Goal: Task Accomplishment & Management: Manage account settings

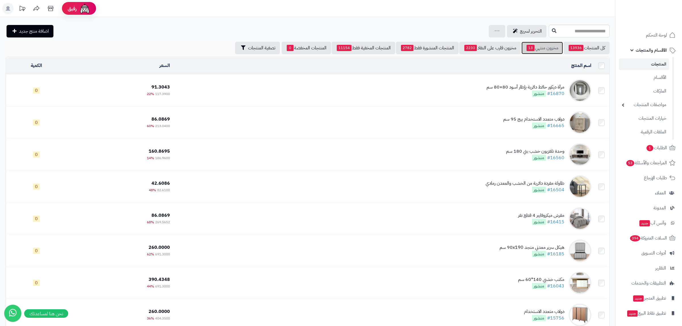
click at [548, 47] on link "مخزون منتهي 13" at bounding box center [541, 48] width 41 height 12
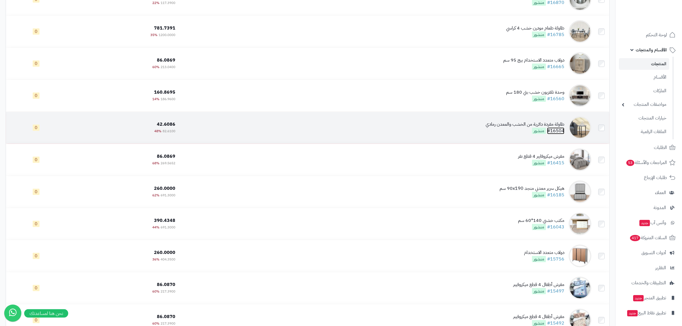
scroll to position [109, 0]
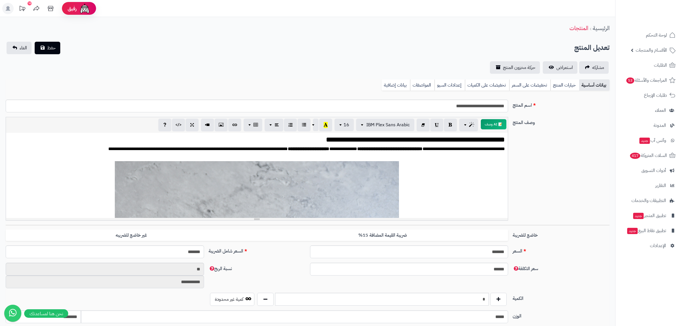
scroll to position [810, 0]
click at [404, 87] on link "بيانات إضافية" at bounding box center [396, 85] width 28 height 11
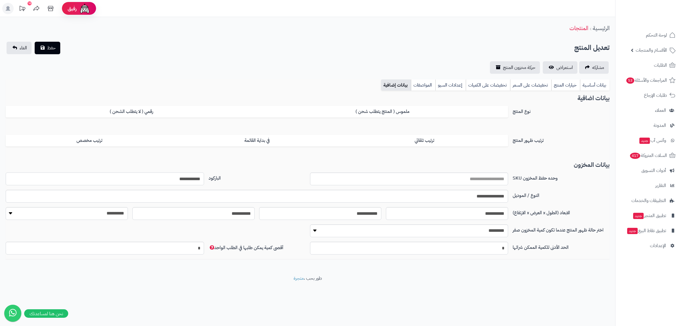
click at [191, 179] on input "**********" at bounding box center [105, 179] width 198 height 13
click at [586, 83] on link "بيانات أساسية" at bounding box center [595, 85] width 30 height 11
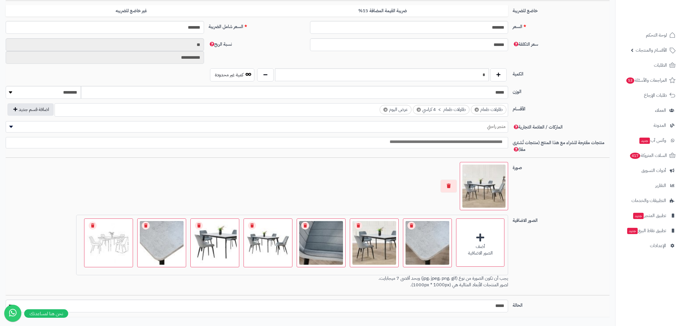
scroll to position [261, 0]
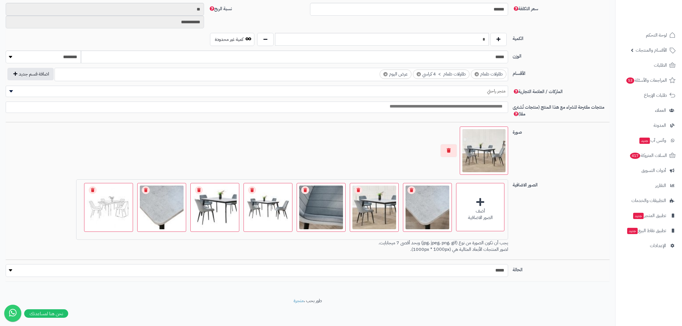
select select "*"
click option "****" at bounding box center [0, 0] width 0 height 0
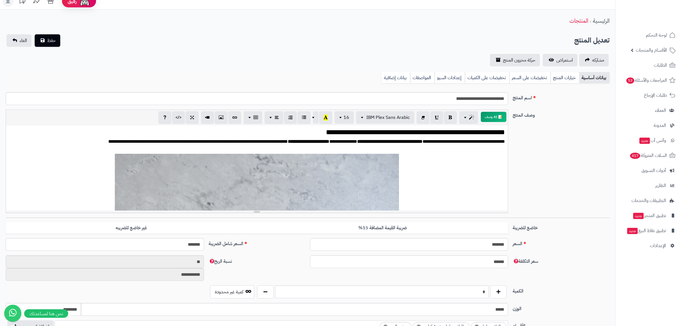
scroll to position [0, 0]
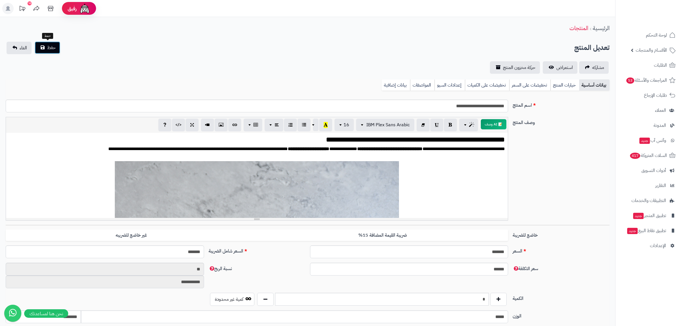
click at [48, 48] on span "حفظ" at bounding box center [51, 47] width 9 height 7
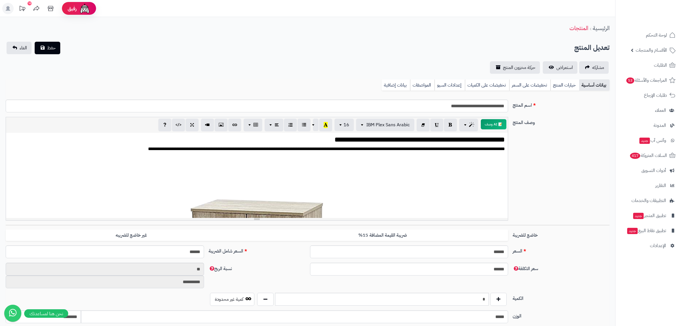
scroll to position [865, 0]
click at [393, 86] on link "بيانات إضافية" at bounding box center [396, 85] width 28 height 11
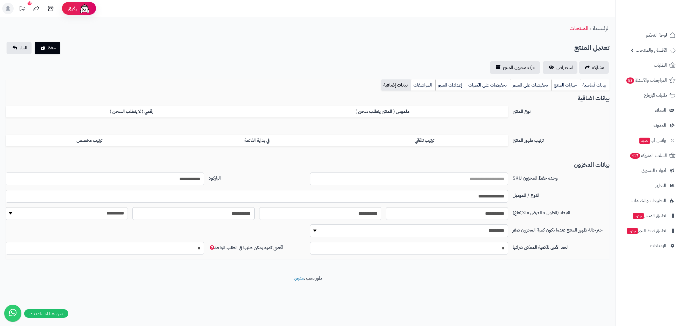
click at [191, 179] on input "**********" at bounding box center [105, 179] width 198 height 13
click at [591, 85] on link "بيانات أساسية" at bounding box center [595, 85] width 30 height 11
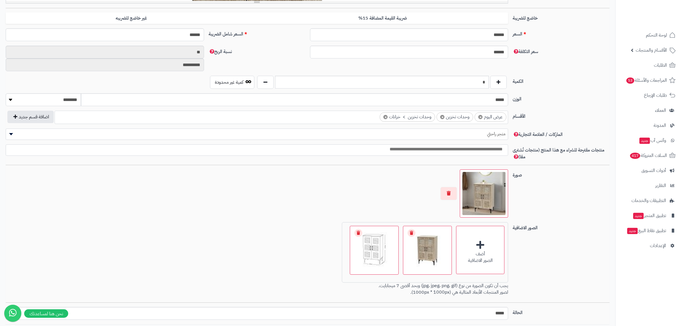
scroll to position [261, 0]
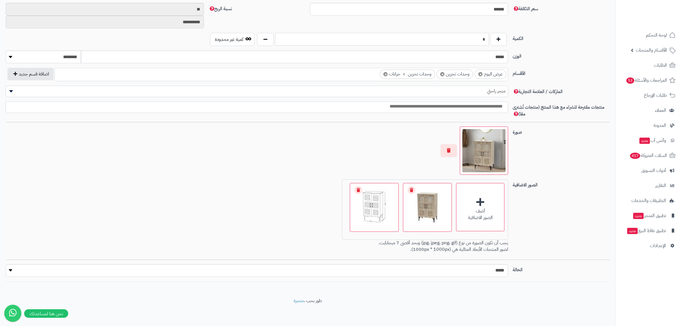
drag, startPoint x: 495, startPoint y: 272, endPoint x: 489, endPoint y: 41, distance: 230.8
click at [489, 41] on input "*" at bounding box center [382, 39] width 214 height 13
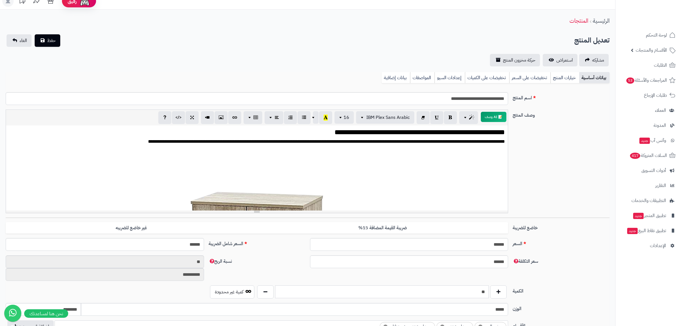
scroll to position [0, 0]
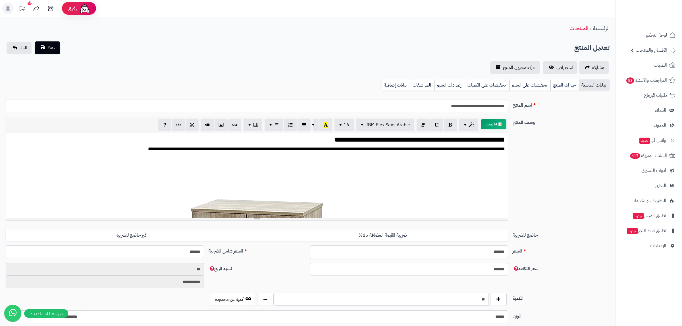
type input "**"
click at [46, 50] on button "حفظ" at bounding box center [48, 47] width 26 height 12
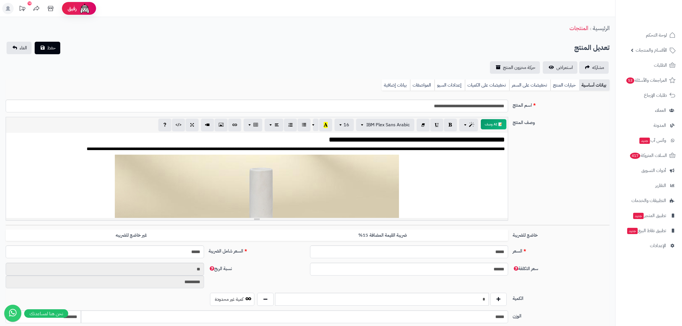
scroll to position [755, 0]
click at [393, 80] on link "بيانات إضافية" at bounding box center [396, 85] width 28 height 11
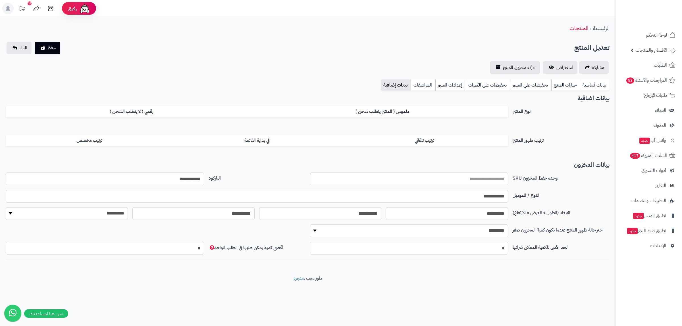
click at [186, 180] on input "**********" at bounding box center [105, 179] width 198 height 13
click at [591, 86] on link "بيانات أساسية" at bounding box center [595, 85] width 30 height 11
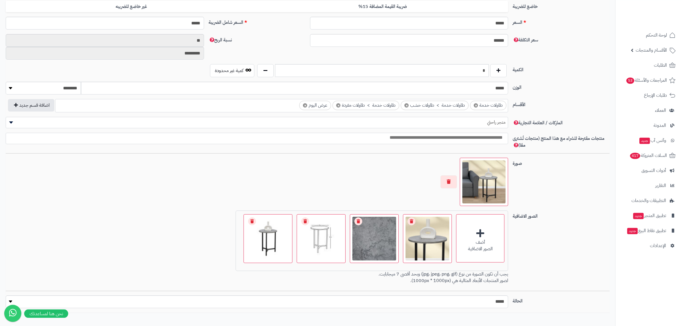
scroll to position [261, 0]
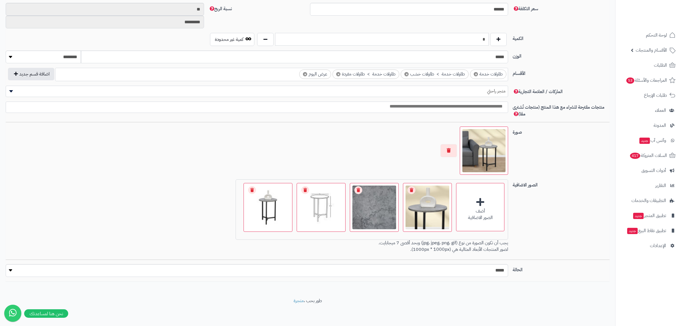
drag, startPoint x: 485, startPoint y: 39, endPoint x: 501, endPoint y: 40, distance: 15.7
click at [489, 40] on input "*" at bounding box center [382, 39] width 214 height 13
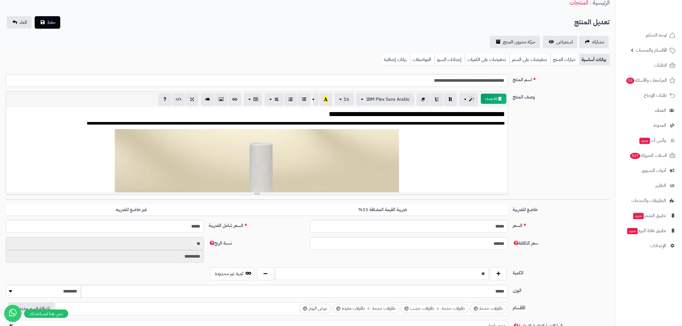
scroll to position [0, 0]
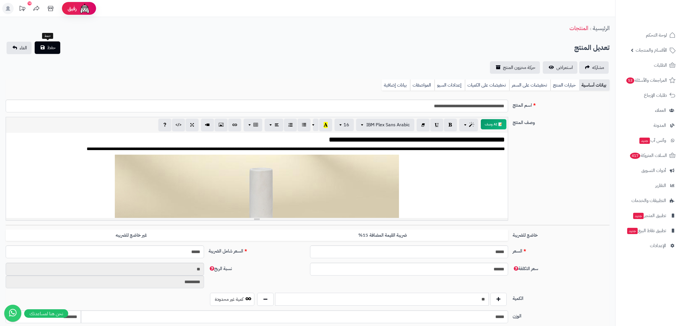
type input "**"
click at [39, 47] on button "حفظ" at bounding box center [48, 47] width 26 height 12
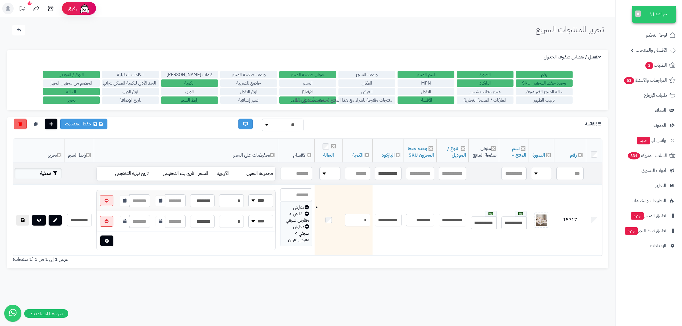
type input "**********"
click at [49, 174] on button "تصفية" at bounding box center [37, 173] width 47 height 11
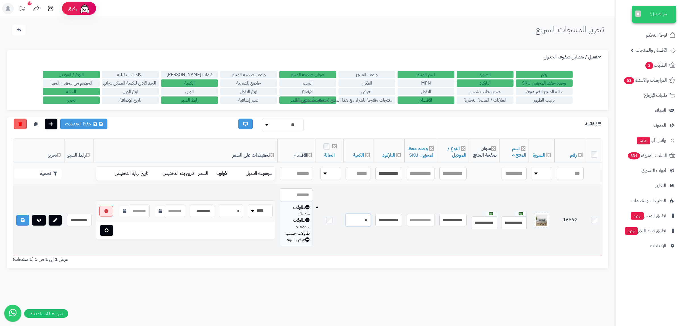
drag, startPoint x: 359, startPoint y: 220, endPoint x: 372, endPoint y: 223, distance: 13.3
click at [371, 223] on input "*" at bounding box center [357, 220] width 25 height 13
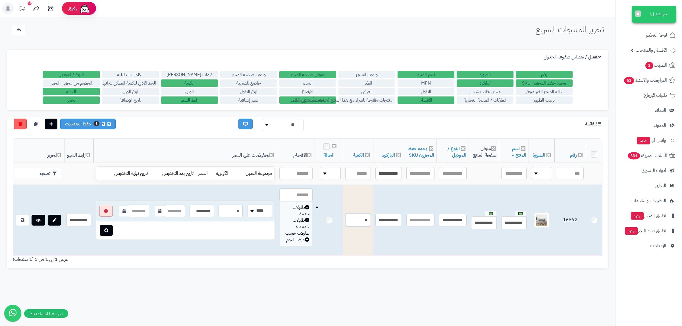
type input "*"
click at [21, 219] on link at bounding box center [22, 220] width 12 height 11
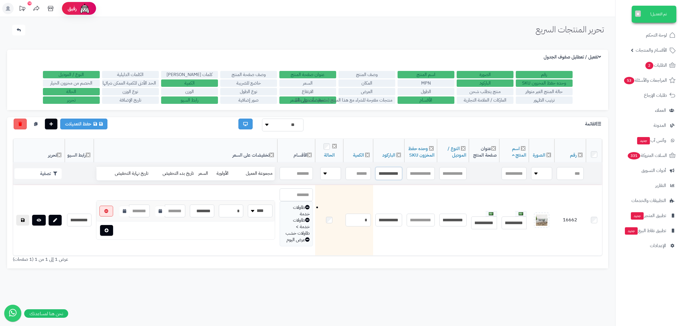
click at [387, 173] on input "**********" at bounding box center [388, 173] width 27 height 13
paste input "text"
type input "**********"
click at [43, 174] on button "تصفية" at bounding box center [37, 173] width 47 height 11
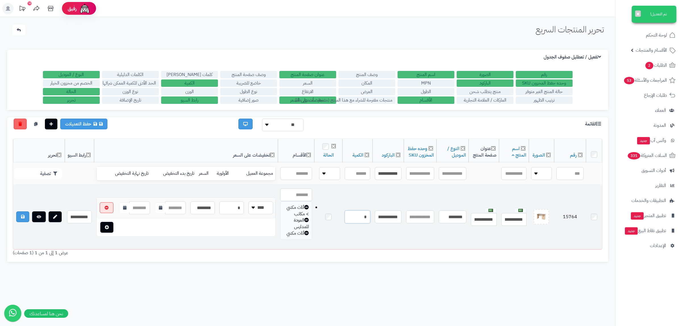
drag, startPoint x: 357, startPoint y: 217, endPoint x: 376, endPoint y: 219, distance: 19.7
click at [370, 219] on input "*" at bounding box center [358, 217] width 26 height 13
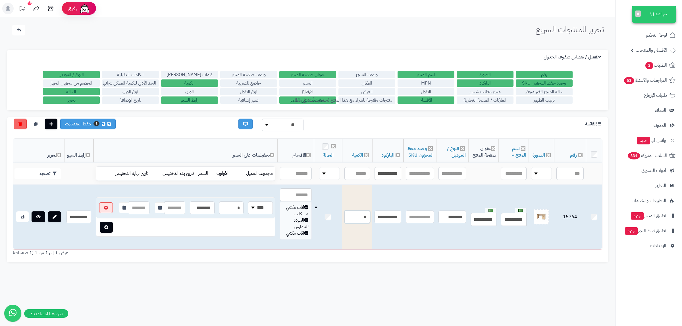
type input "*"
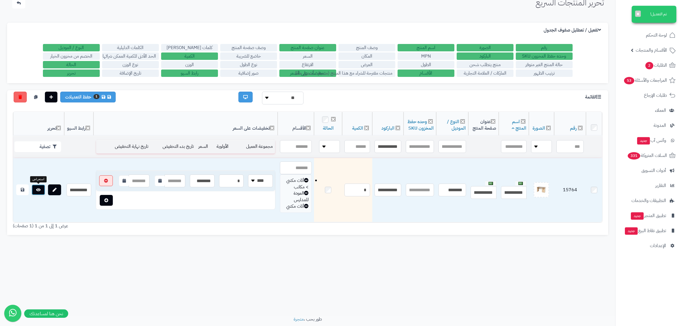
scroll to position [36, 0]
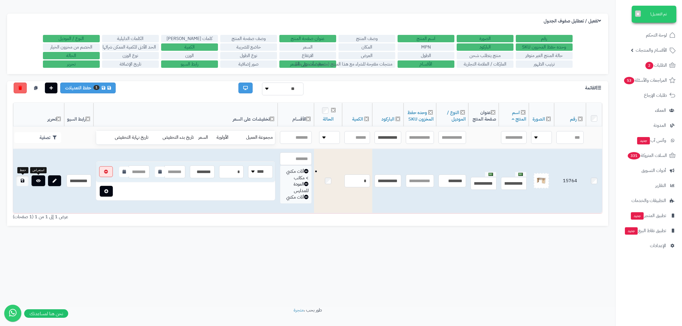
click at [23, 181] on icon at bounding box center [22, 181] width 3 height 4
